Goal: Task Accomplishment & Management: Use online tool/utility

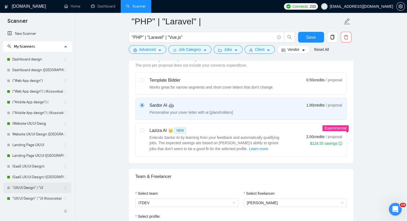
scroll to position [35, 0]
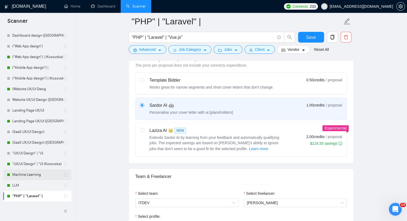
click at [21, 174] on link "Machine Learning" at bounding box center [37, 174] width 51 height 11
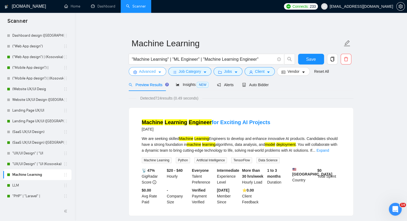
click at [158, 74] on icon "caret-down" at bounding box center [160, 72] width 4 height 4
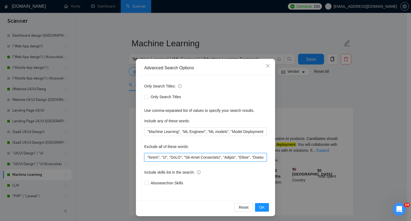
click at [146, 160] on input "text" at bounding box center [205, 157] width 123 height 9
paste input "AI Image Generation"
type input ""LO Ipsum Dolorsitam", "conse", "7A", "ElIT", "Sed-Doei Temporinci", "Utlabo", …"
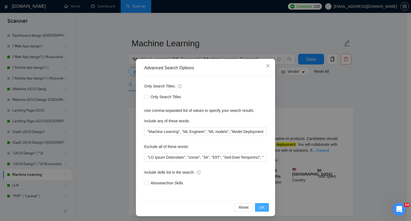
click at [259, 209] on span "OK" at bounding box center [261, 208] width 5 height 6
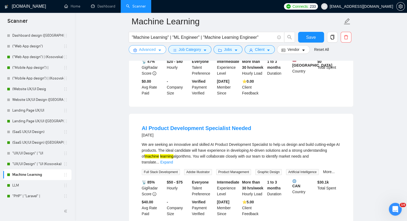
scroll to position [134, 0]
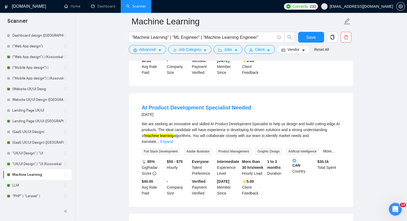
drag, startPoint x: 256, startPoint y: 179, endPoint x: 398, endPoint y: 97, distance: 163.2
click at [312, 30] on form "Machine Learning "Machine Learning" | "ML Engineer" | "Machine Learning Enginee…" at bounding box center [241, 35] width 225 height 44
click at [308, 37] on span "Save" at bounding box center [311, 37] width 10 height 7
